Goal: Check status: Check status

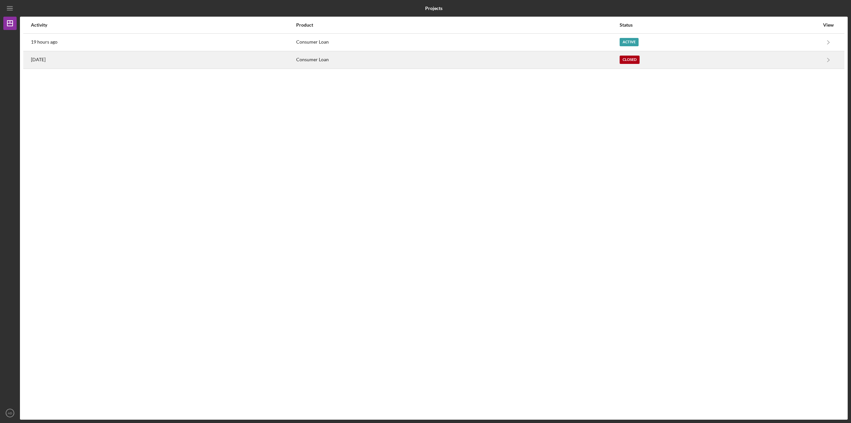
click at [87, 56] on div "[DATE]" at bounding box center [163, 60] width 265 height 17
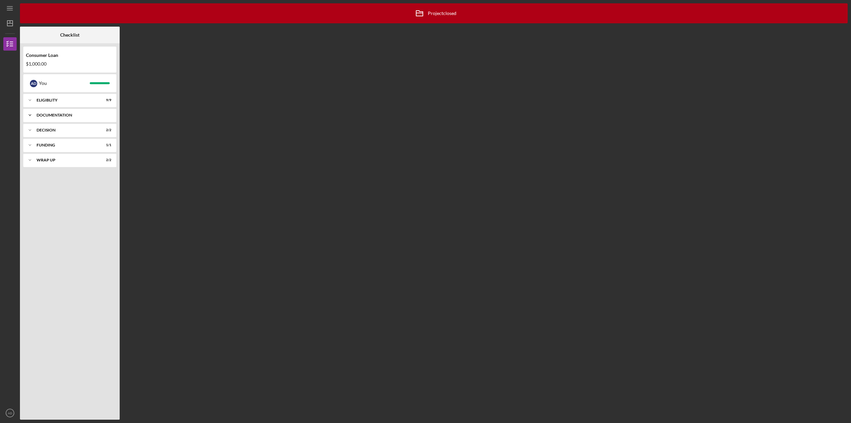
click at [40, 116] on div "Documentation" at bounding box center [72, 115] width 71 height 4
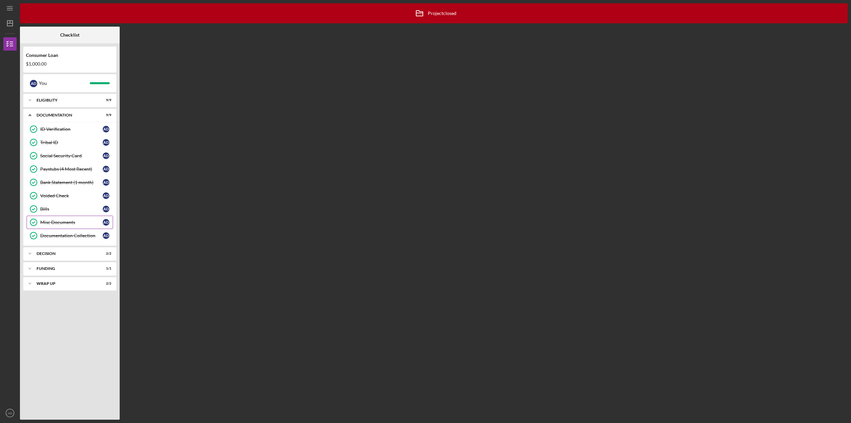
click at [48, 219] on div "Misc Documents" at bounding box center [71, 221] width 63 height 5
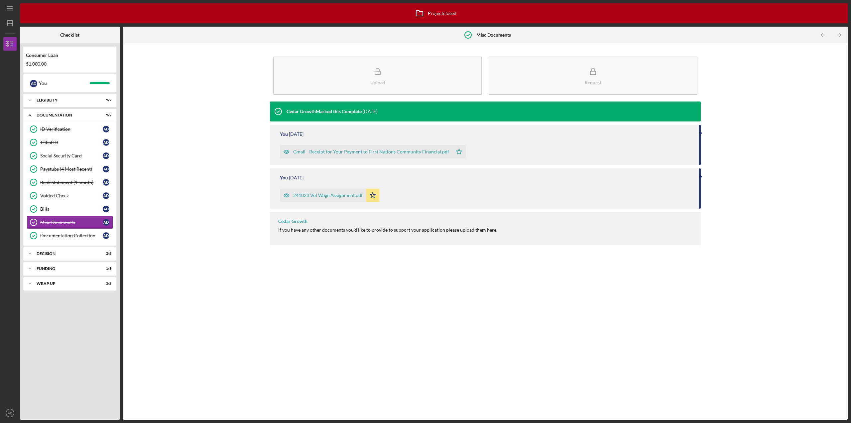
click at [330, 194] on div "241023 Vol Wage Assignment.pdf" at bounding box center [327, 194] width 69 height 5
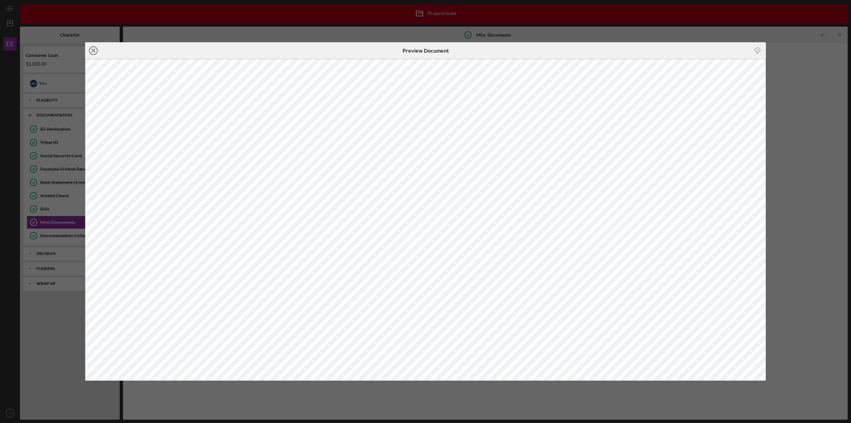
click at [94, 50] on line at bounding box center [93, 50] width 3 height 3
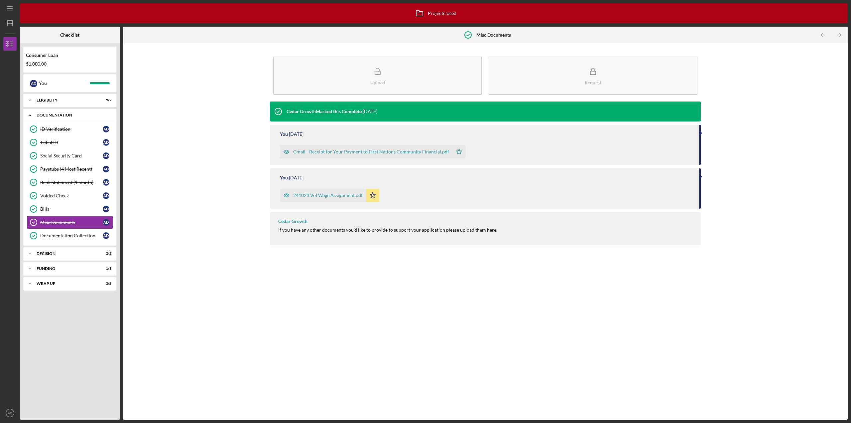
click at [31, 115] on polyline at bounding box center [30, 115] width 2 height 1
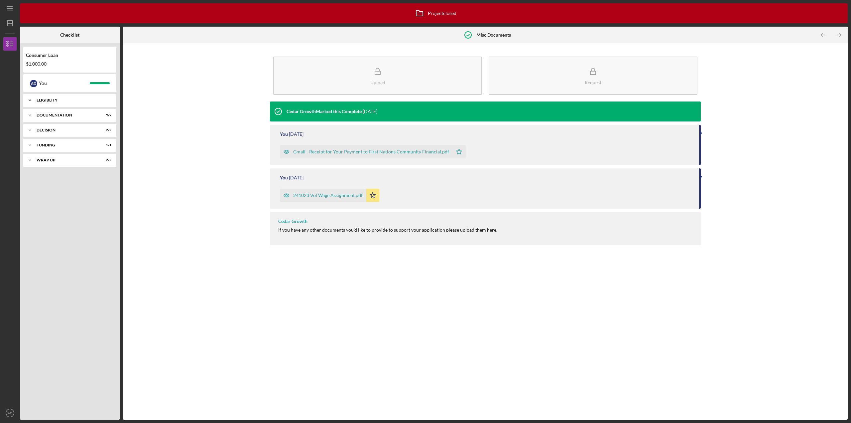
click at [30, 100] on polyline at bounding box center [30, 99] width 2 height 1
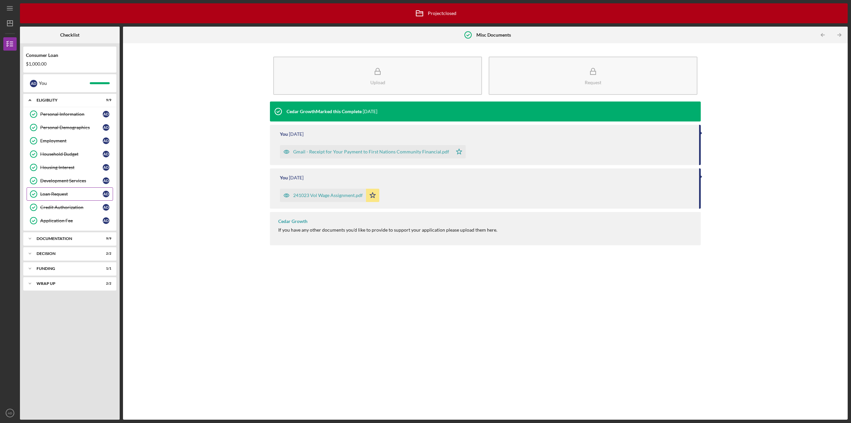
click at [63, 191] on div "Loan Request" at bounding box center [71, 193] width 63 height 5
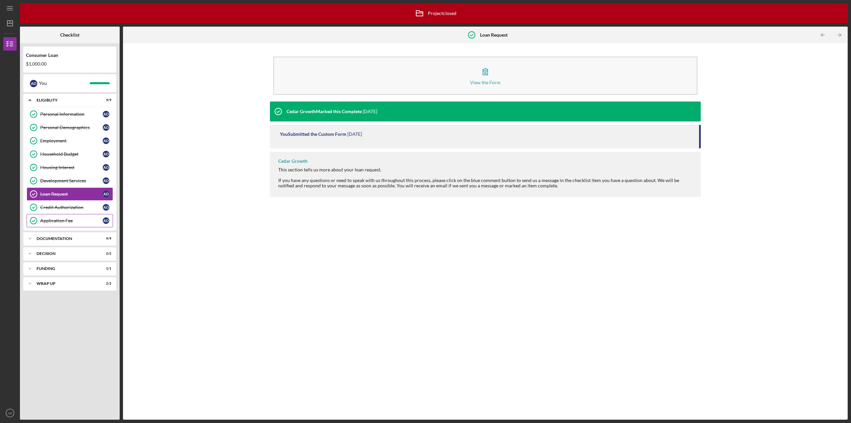
click at [63, 222] on div "Application Fee" at bounding box center [71, 220] width 63 height 5
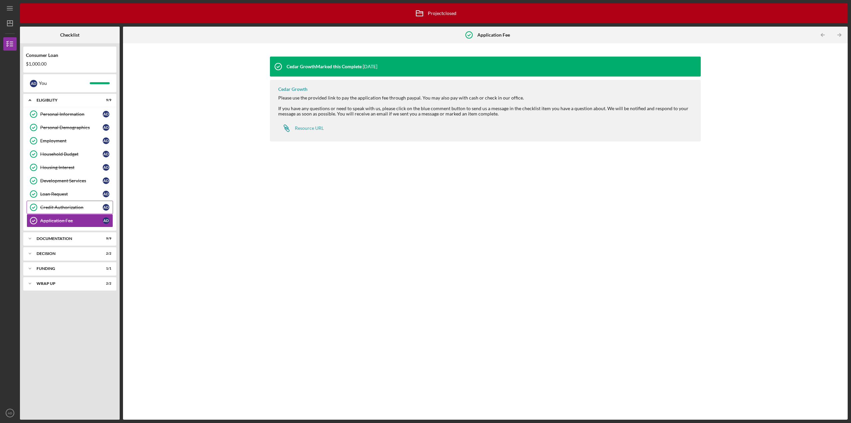
click at [63, 206] on div "Credit Authorization" at bounding box center [71, 206] width 63 height 5
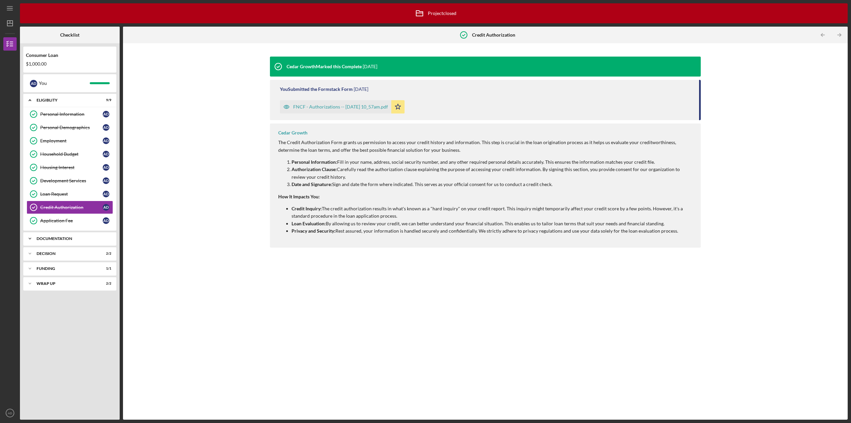
click at [34, 237] on icon "Icon/Expander" at bounding box center [29, 238] width 13 height 13
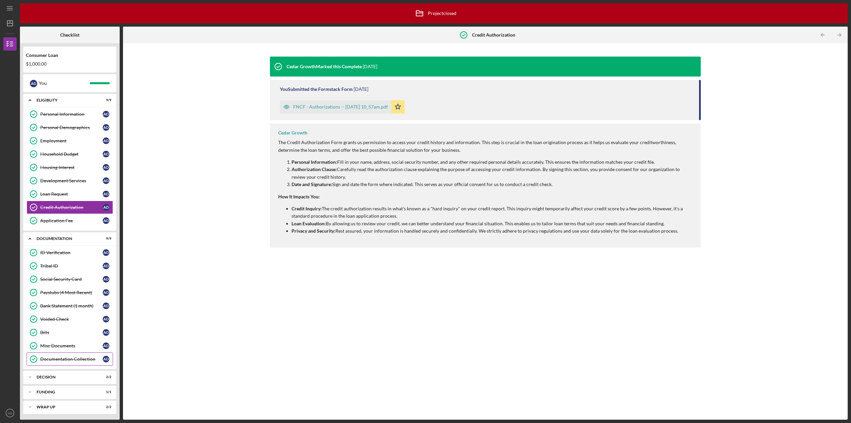
click at [54, 360] on div "Documentation Collection" at bounding box center [71, 358] width 63 height 5
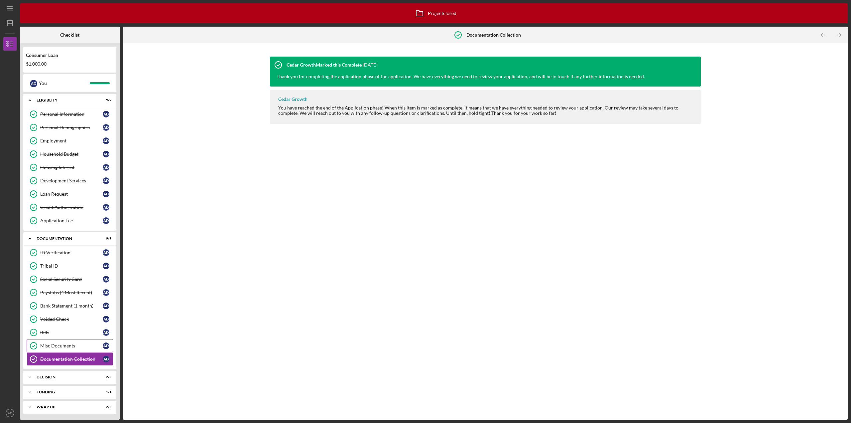
click at [49, 345] on div "Misc Documents" at bounding box center [71, 345] width 63 height 5
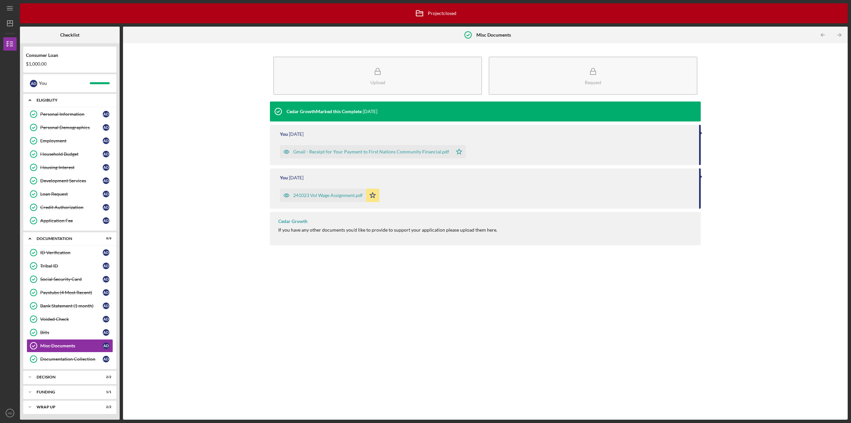
click at [28, 103] on icon "Icon/Expander" at bounding box center [29, 99] width 13 height 13
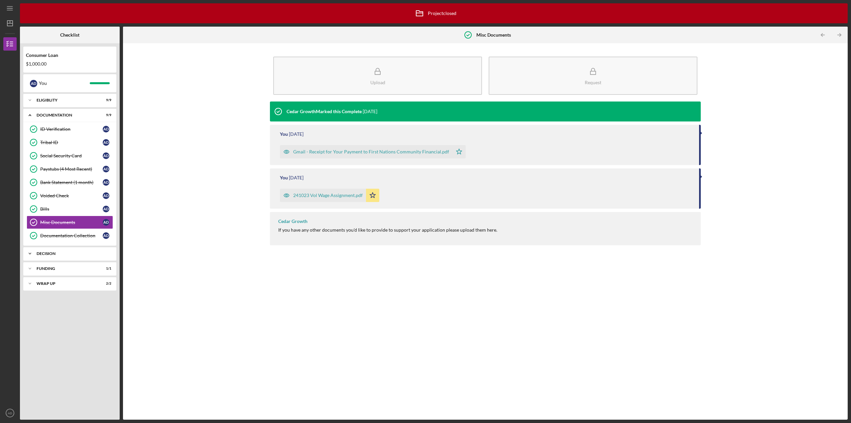
click at [32, 254] on icon "Icon/Expander" at bounding box center [29, 253] width 13 height 13
click at [29, 249] on icon "Icon/Expander" at bounding box center [29, 253] width 13 height 13
click at [31, 267] on icon "Icon/Expander" at bounding box center [29, 268] width 13 height 13
click at [30, 269] on icon "Icon/Expander" at bounding box center [29, 268] width 13 height 13
click at [28, 281] on icon "Icon/Expander" at bounding box center [29, 283] width 13 height 13
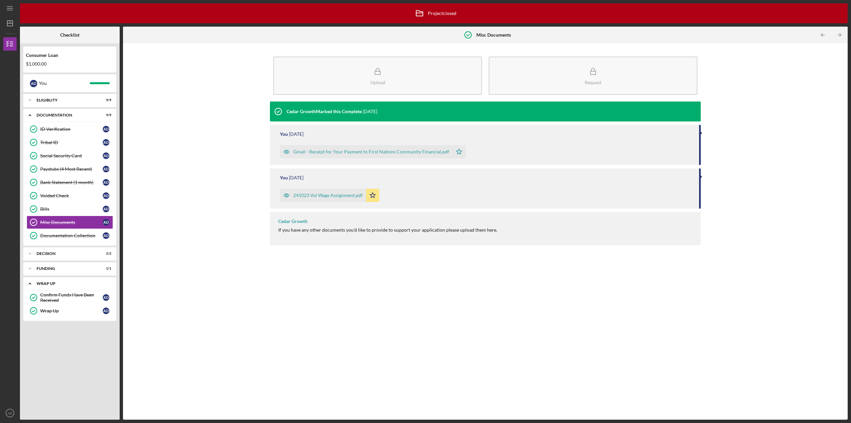
click at [28, 281] on icon "Icon/Expander" at bounding box center [29, 283] width 13 height 13
click at [28, 253] on icon "Icon/Expander" at bounding box center [29, 253] width 13 height 13
click at [58, 262] on link "Pre-Approval Phase Pre-Approval Phase A D" at bounding box center [70, 267] width 86 height 13
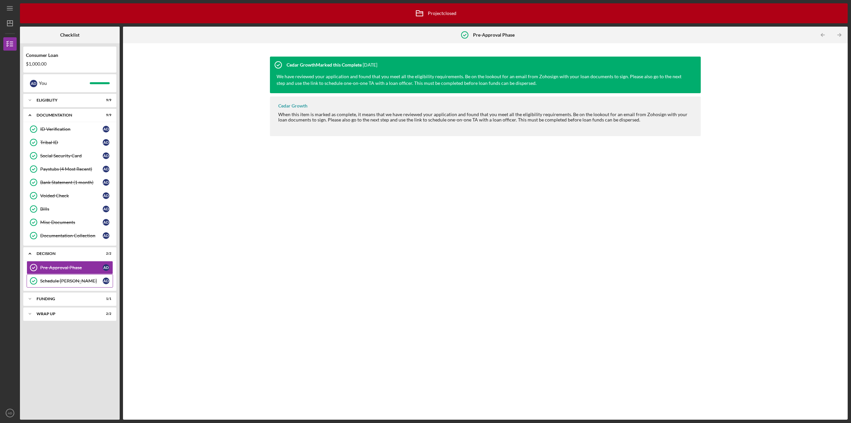
click at [50, 277] on link "Schedule [PERSON_NAME] [PERSON_NAME] A D" at bounding box center [70, 280] width 86 height 13
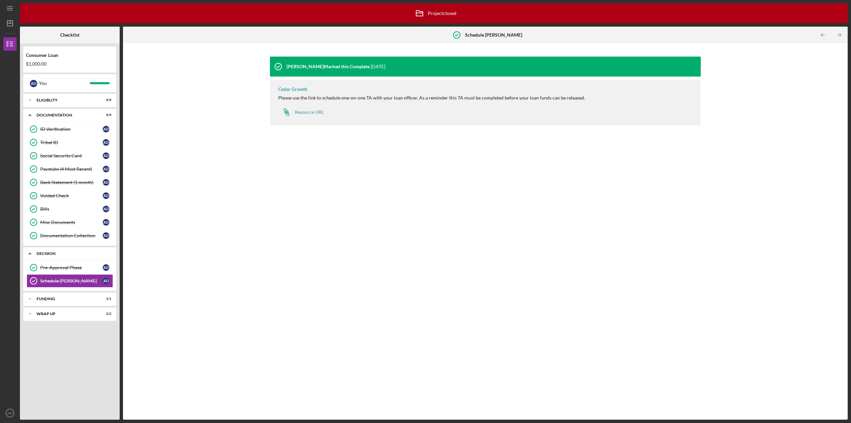
click at [30, 254] on icon "Icon/Expander" at bounding box center [29, 253] width 13 height 13
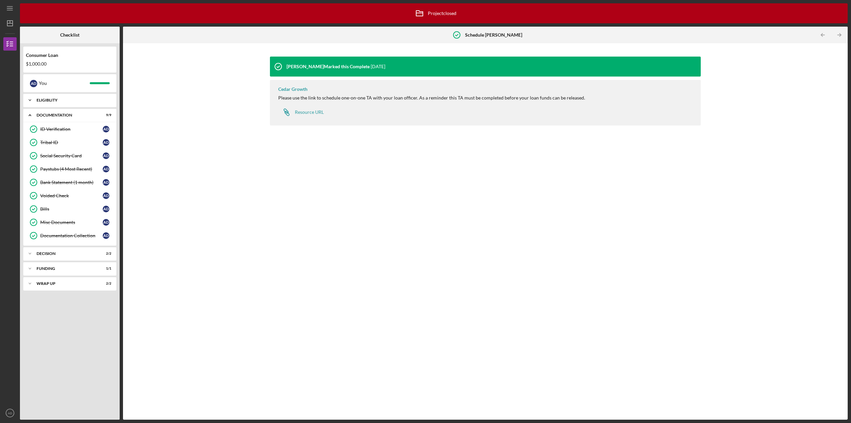
click at [31, 102] on icon "Icon/Expander" at bounding box center [29, 99] width 13 height 13
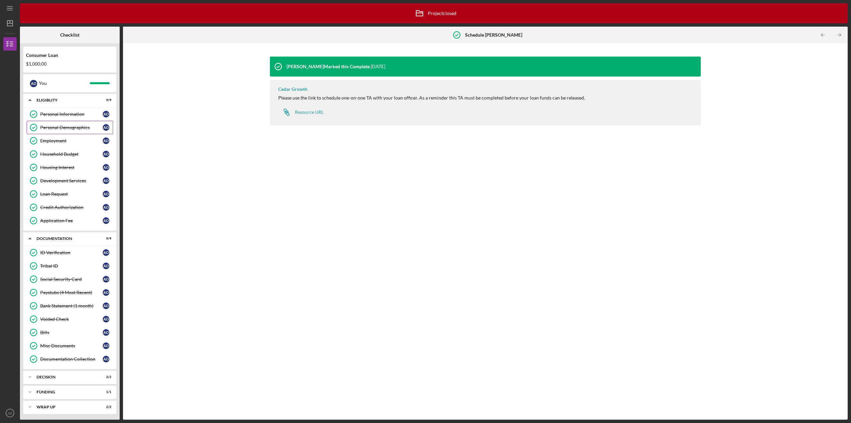
click at [54, 126] on div "Personal Demographics" at bounding box center [71, 127] width 63 height 5
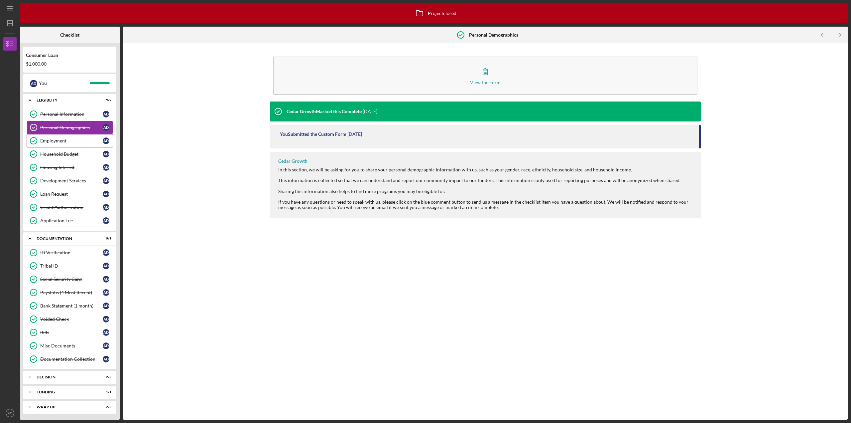
click at [53, 138] on link "Employment Employment A D" at bounding box center [70, 140] width 86 height 13
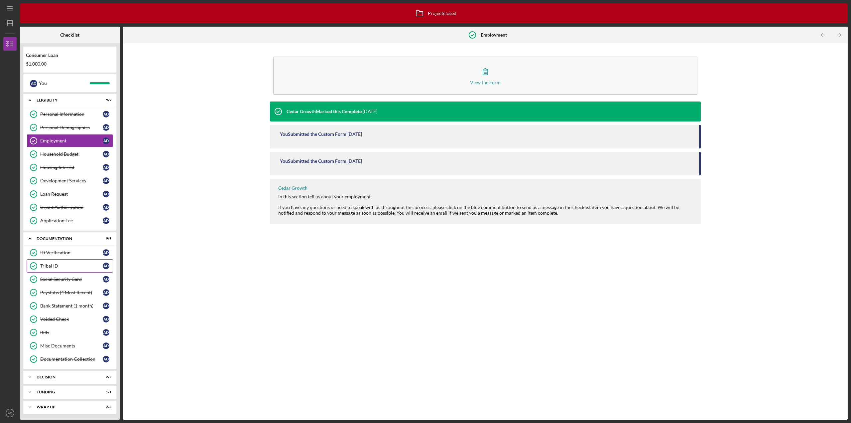
click at [42, 271] on link "Tribal ID Tribal ID A D" at bounding box center [70, 265] width 86 height 13
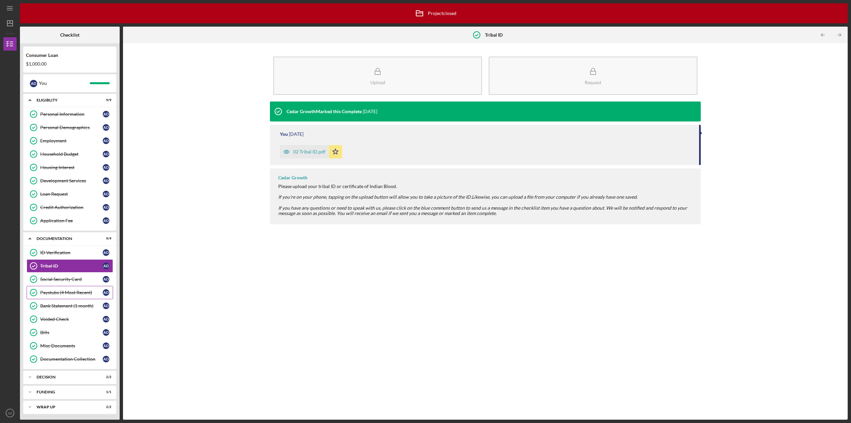
click at [53, 294] on div "Paystubs (4 Most Recent)" at bounding box center [71, 292] width 63 height 5
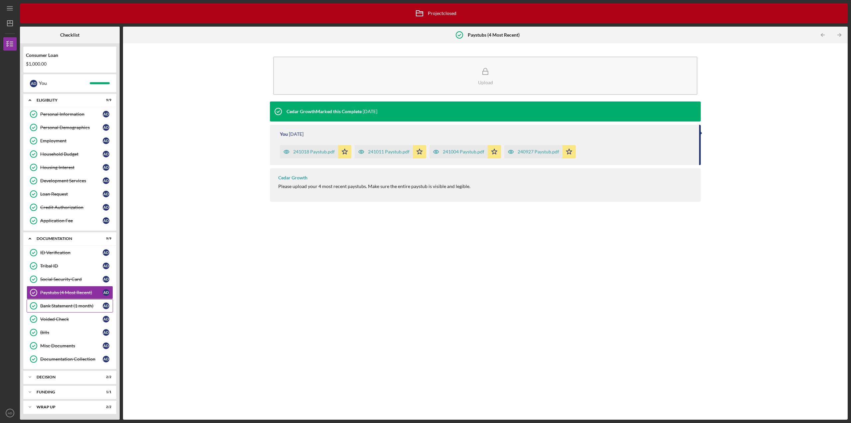
click at [56, 307] on div "Bank Statement (1 month)" at bounding box center [71, 305] width 63 height 5
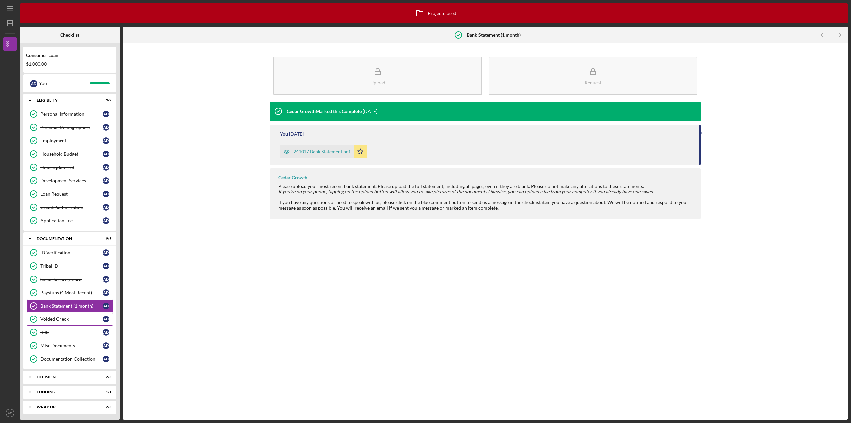
click at [56, 323] on link "Voided Check Voided Check A D" at bounding box center [70, 318] width 86 height 13
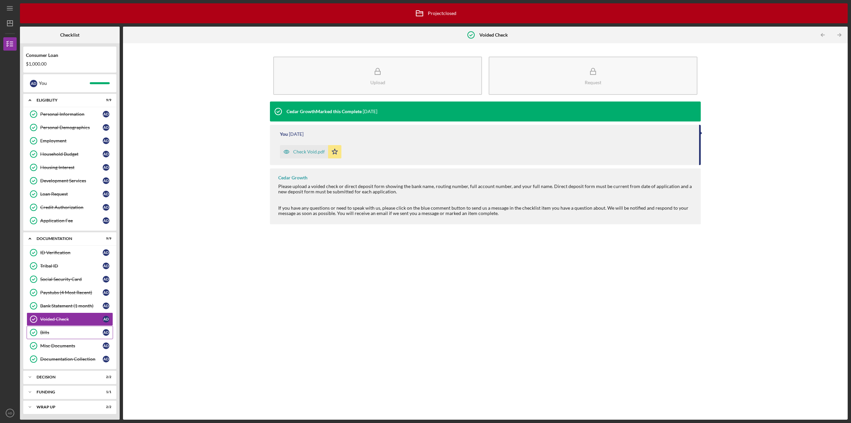
click at [47, 331] on div "Bills" at bounding box center [71, 331] width 63 height 5
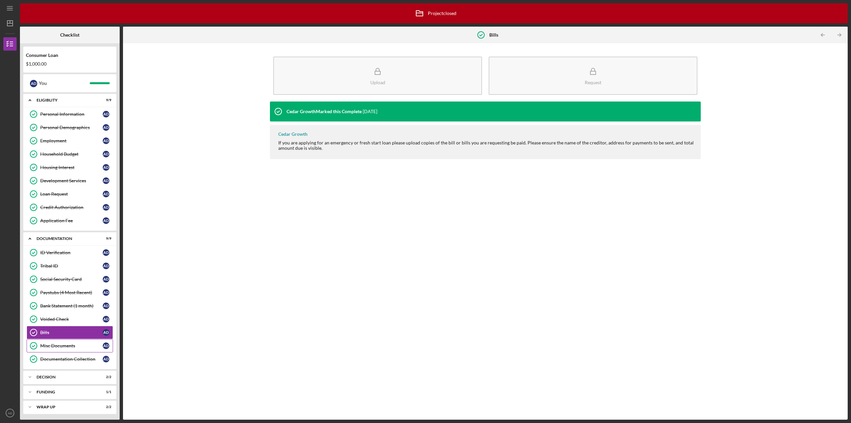
click at [59, 348] on div "Misc Documents" at bounding box center [71, 345] width 63 height 5
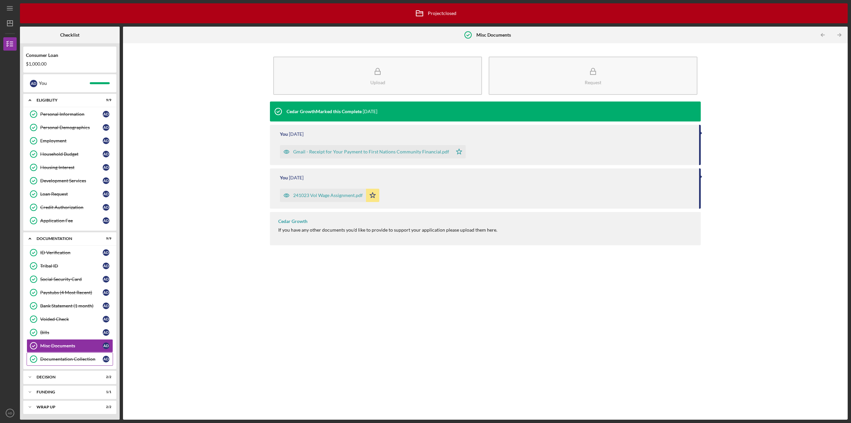
click at [60, 362] on link "Documentation Collection Documentation Collection A D" at bounding box center [70, 358] width 86 height 13
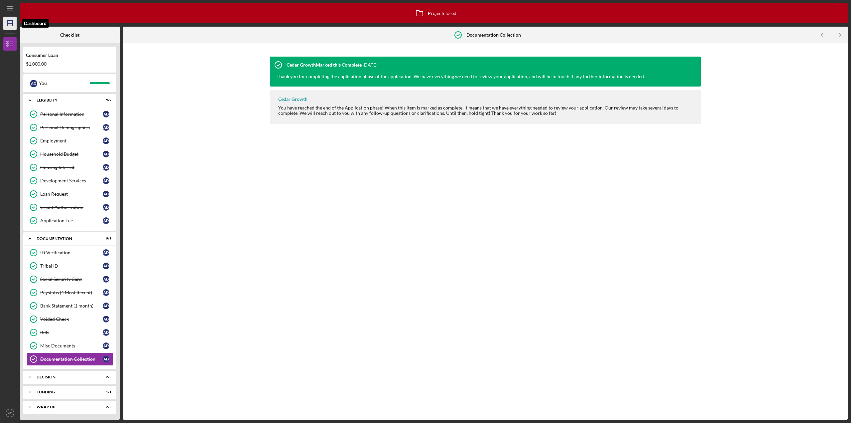
click at [10, 27] on icon "Icon/Dashboard" at bounding box center [10, 23] width 17 height 17
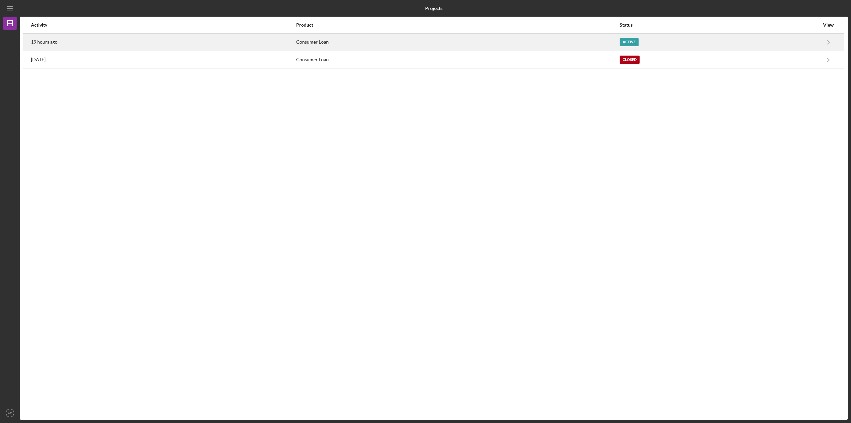
click at [173, 42] on div "19 hours ago" at bounding box center [163, 42] width 265 height 17
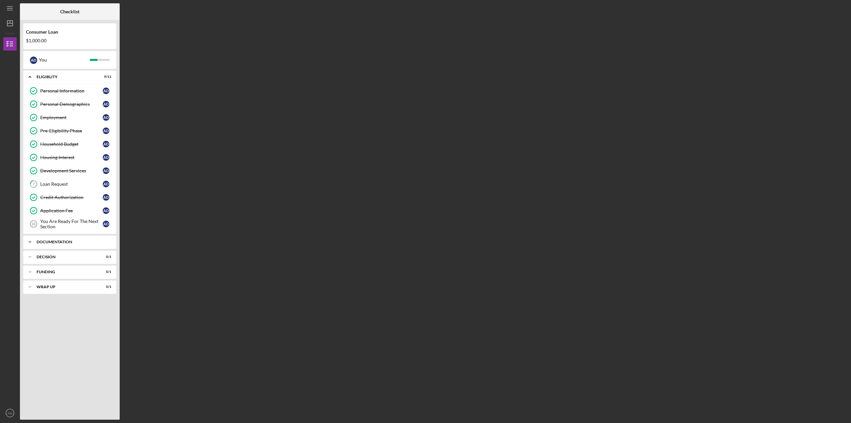
click at [28, 239] on icon "Icon/Expander" at bounding box center [29, 241] width 13 height 13
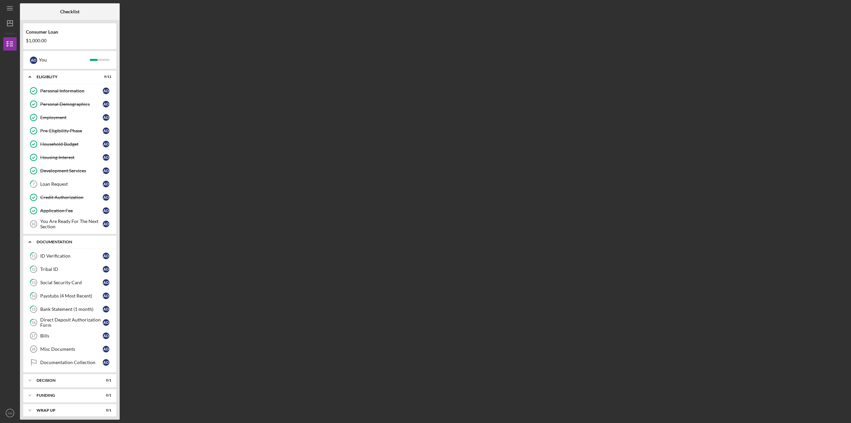
click at [30, 239] on icon "Icon/Expander" at bounding box center [29, 241] width 13 height 13
